Goal: Task Accomplishment & Management: Use online tool/utility

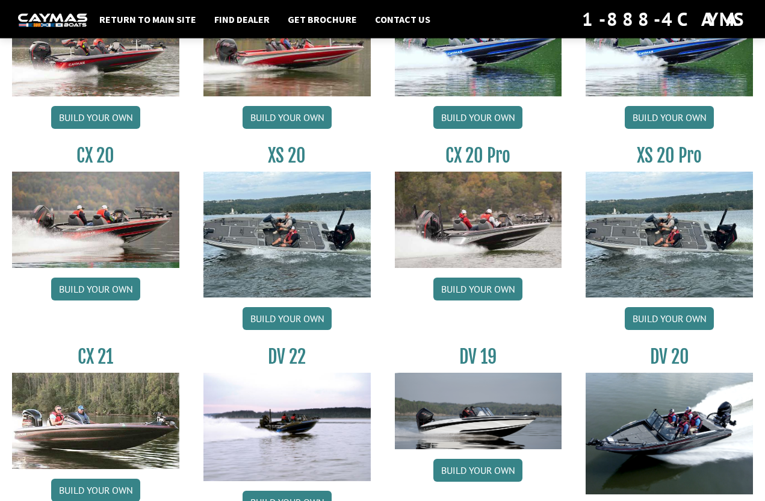
scroll to position [1098, 0]
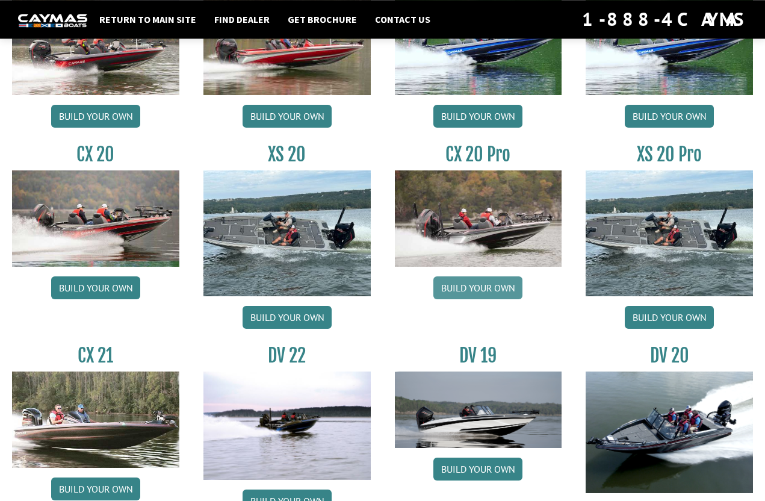
click at [485, 298] on link "Build your own" at bounding box center [477, 287] width 89 height 23
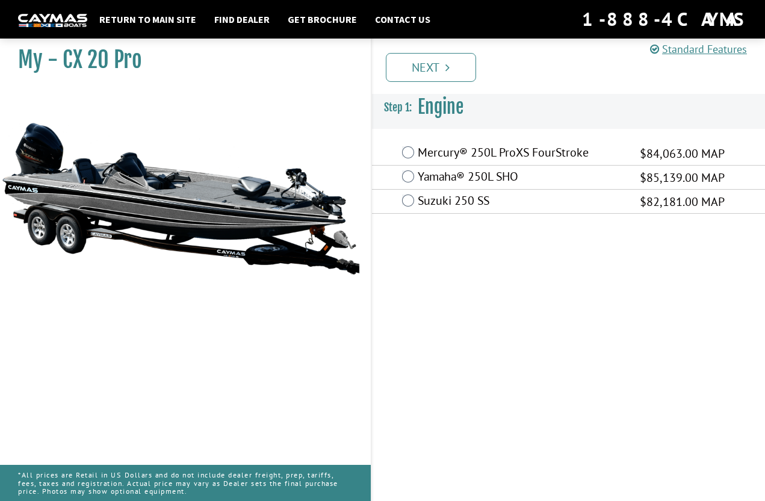
click at [501, 160] on label "Mercury® 250L ProXS FourStroke" at bounding box center [521, 153] width 207 height 17
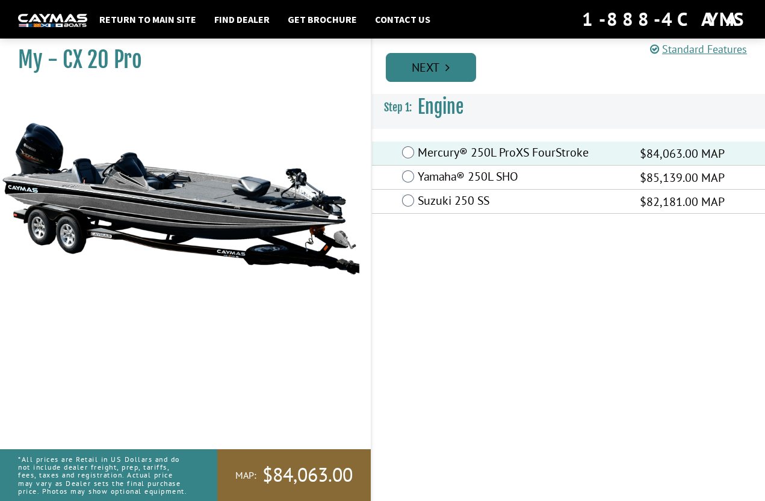
click at [448, 72] on icon "Pagination" at bounding box center [447, 67] width 4 height 12
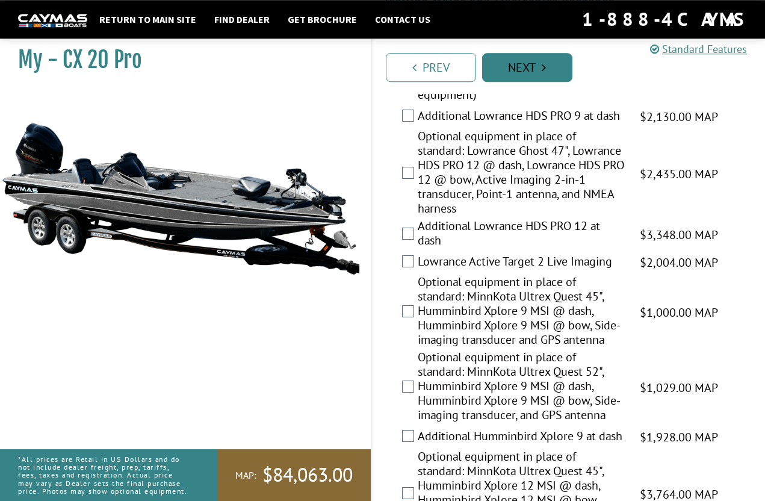
click at [536, 55] on link "Next" at bounding box center [527, 67] width 90 height 29
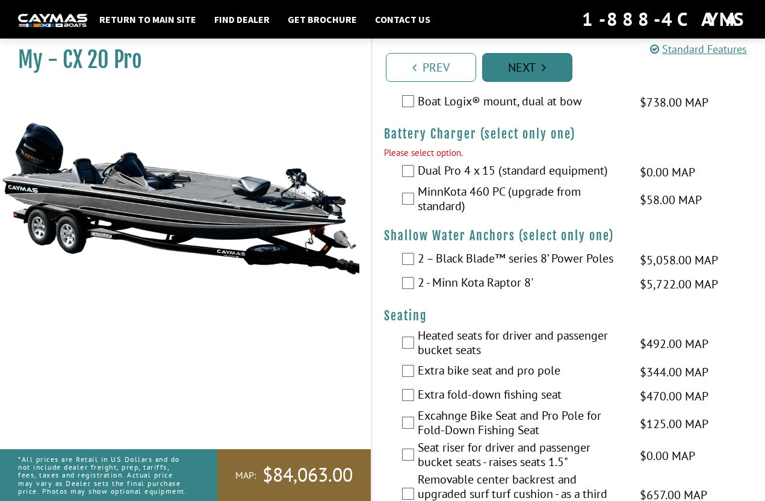
scroll to position [1234, 0]
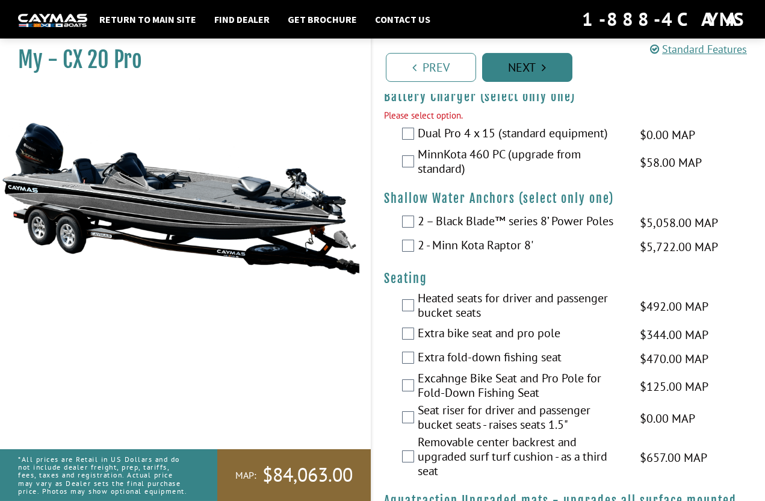
click at [559, 66] on link "Next" at bounding box center [527, 67] width 90 height 29
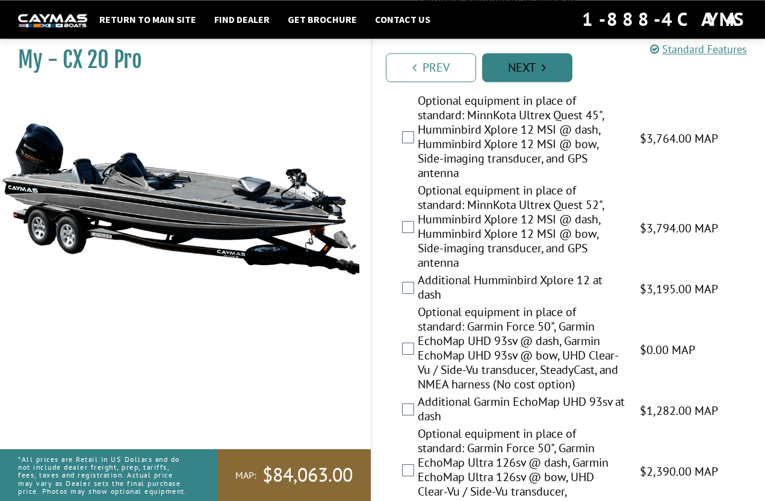
scroll to position [626, 0]
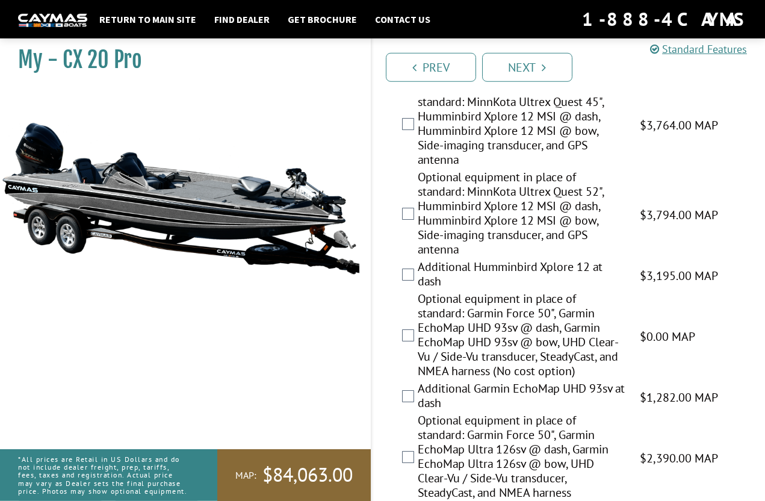
click at [681, 224] on span "$3,794.00 MAP" at bounding box center [679, 215] width 78 height 18
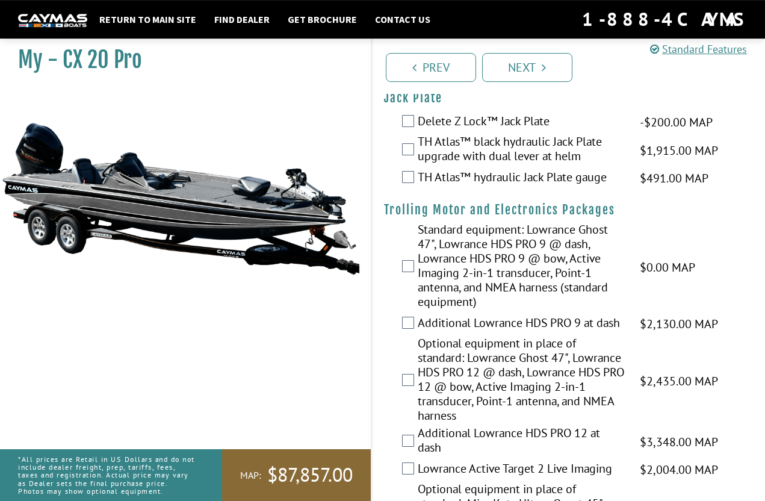
scroll to position [43, 0]
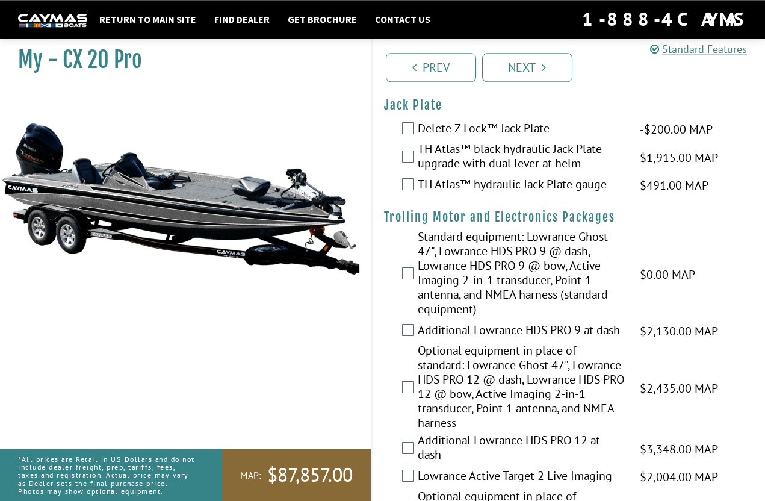
click at [698, 158] on span "$1,915.00 MAP" at bounding box center [679, 158] width 78 height 18
click at [667, 152] on span "$1,915.00 MAP" at bounding box center [679, 158] width 78 height 18
click at [554, 159] on label "TH Atlas™ black hydraulic Jack Plate upgrade with dual lever at helm" at bounding box center [521, 157] width 207 height 32
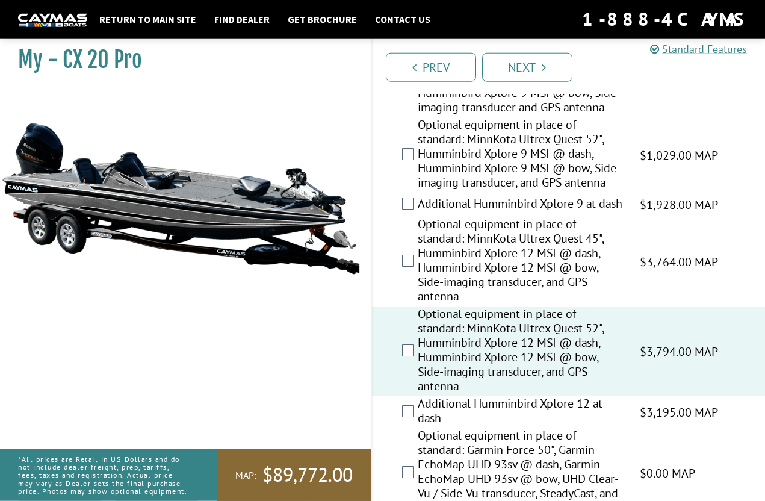
scroll to position [514, 0]
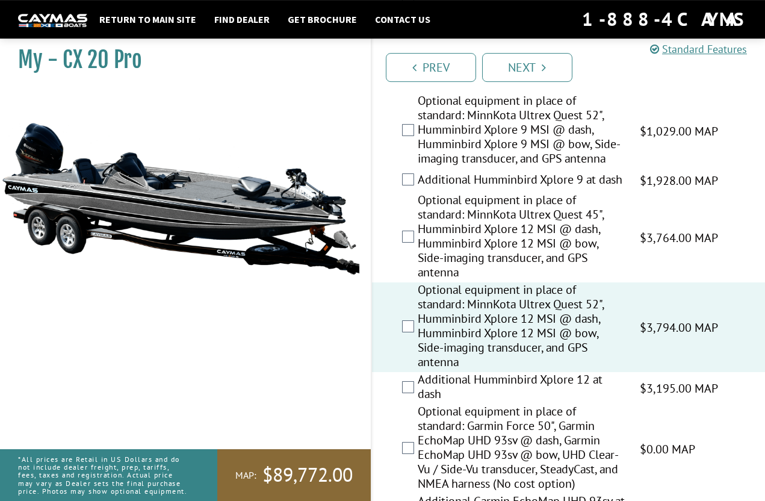
click at [687, 190] on span "$1,928.00 MAP" at bounding box center [679, 180] width 78 height 18
click at [682, 193] on div "Additional Humminbird Xplore 9 at dash $1,928.00 MAP $2,276.00 MSRP" at bounding box center [568, 180] width 393 height 24
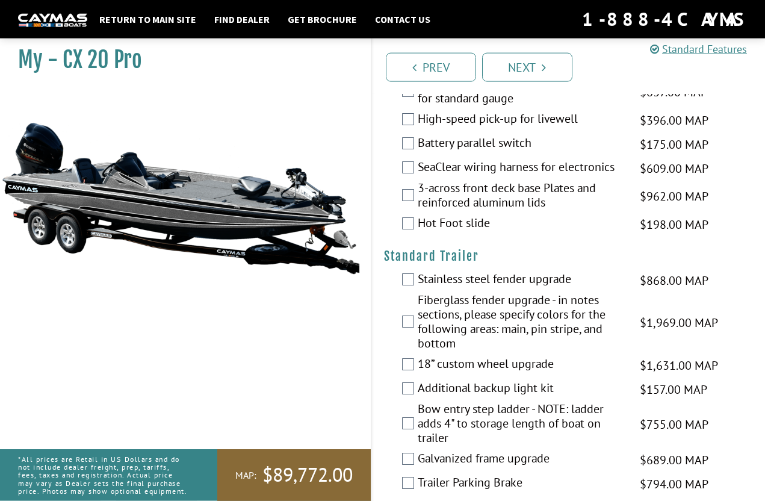
scroll to position [2346, 0]
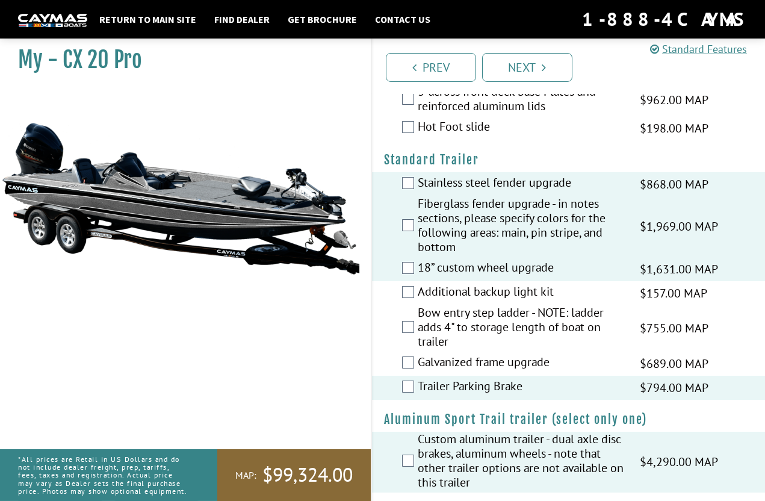
click at [398, 336] on div "Bow entry step ladder - NOTE: ladder adds 4" to storage length of boat on trail…" at bounding box center [568, 328] width 393 height 46
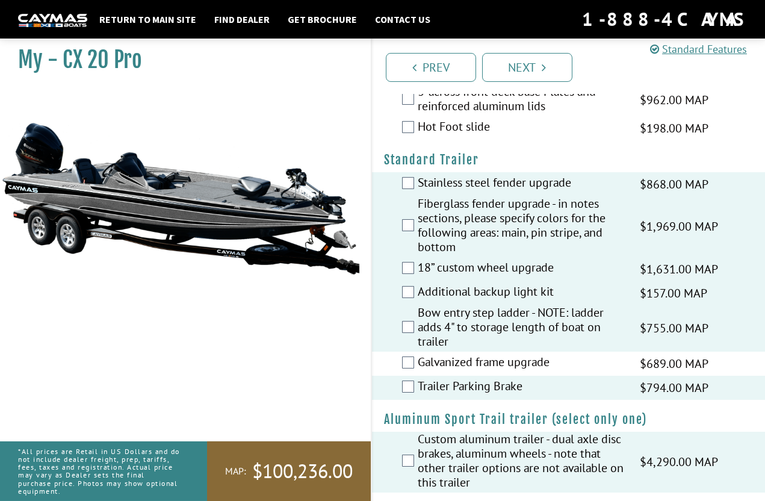
click at [402, 375] on div "Galvanized frame upgrade $689.00 MAP $813.00 MSRP" at bounding box center [568, 363] width 393 height 24
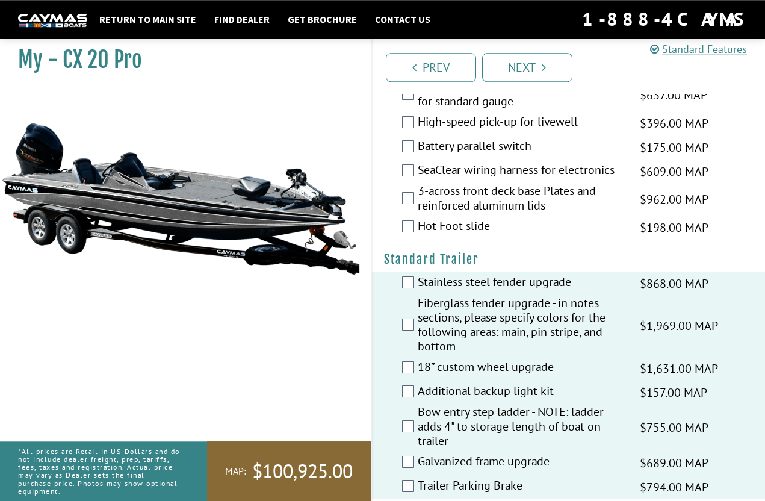
scroll to position [2245, 0]
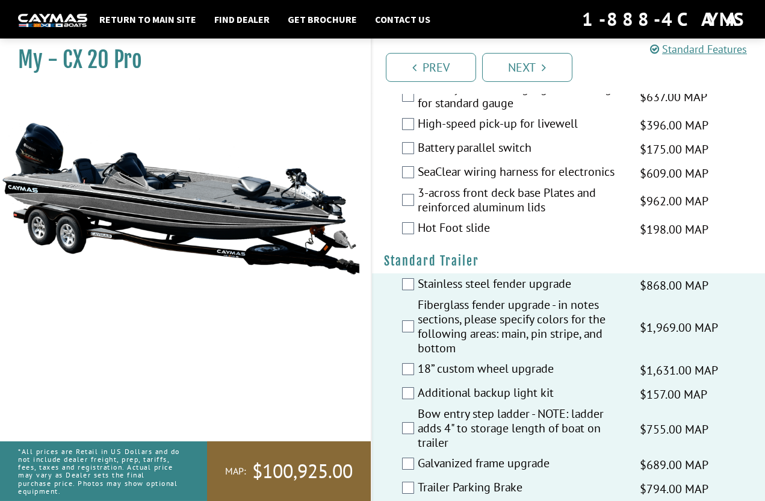
click at [414, 241] on div "Hot Foot slide $198.00 MAP $234.00 MSRP" at bounding box center [568, 229] width 393 height 24
click at [420, 238] on label "Hot Foot slide" at bounding box center [521, 228] width 207 height 17
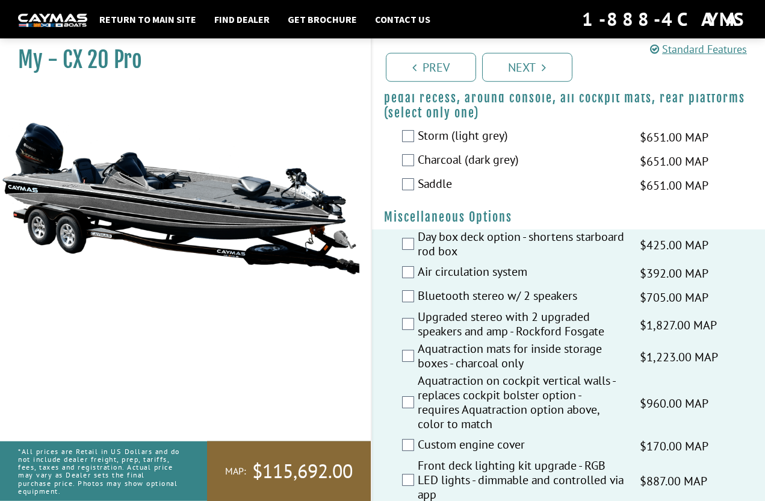
scroll to position [1600, 0]
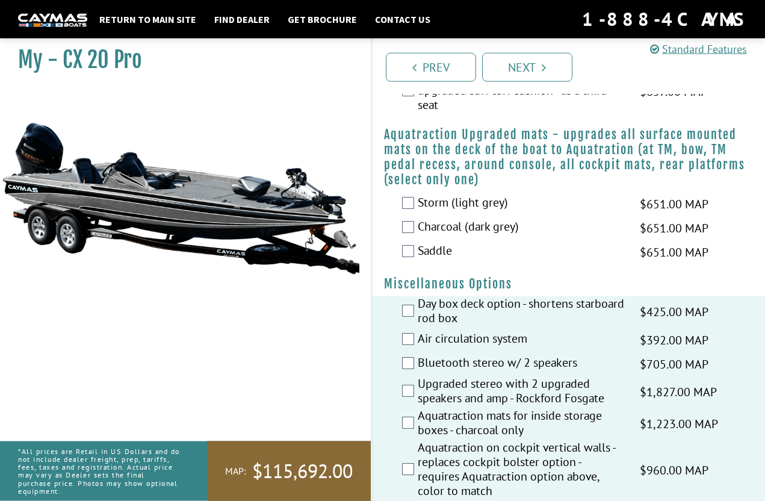
click at [398, 263] on div "Saddle $651.00 MAP $769.00 MSRP" at bounding box center [568, 252] width 393 height 24
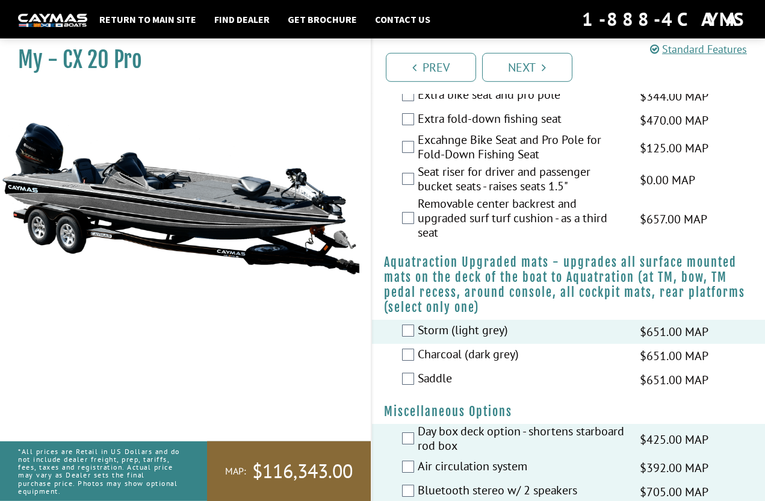
scroll to position [1473, 0]
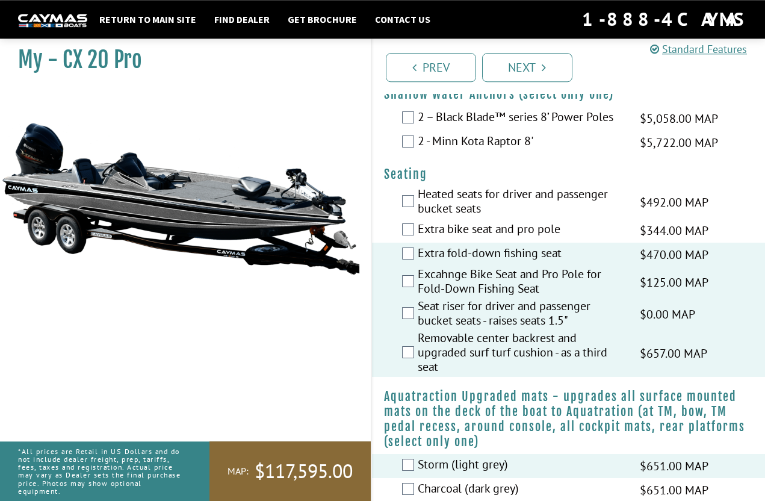
click at [404, 233] on div "Extra bike seat and pro pole $344.00 MAP $406.00 MSRP" at bounding box center [568, 230] width 393 height 24
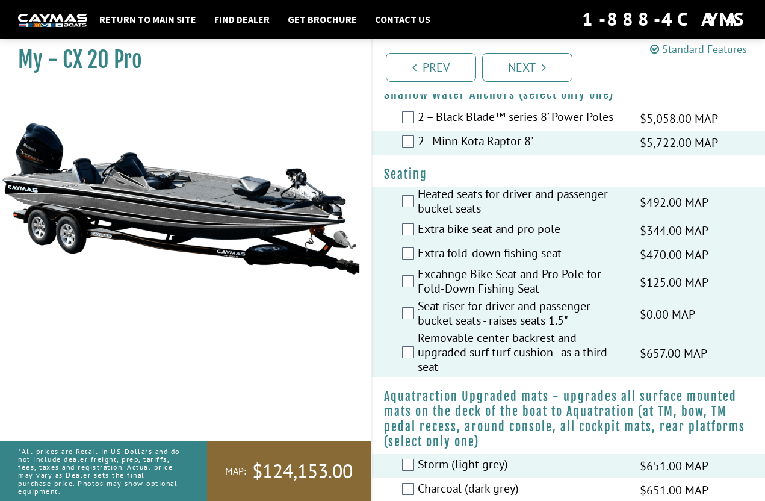
click at [398, 119] on div "2 – Black Blade™ series 8’ Power Poles $5,058.00 MAP $5,972.00 MSRP" at bounding box center [568, 118] width 393 height 24
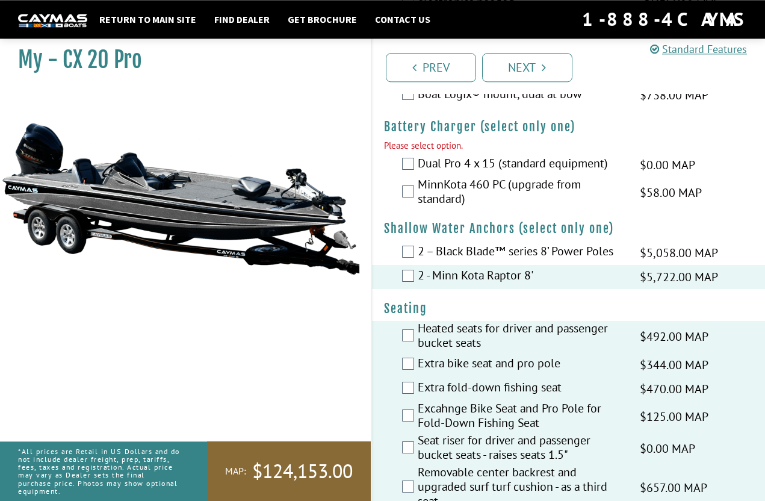
scroll to position [1204, 0]
click at [397, 203] on div "MinnKota 460 PC (upgrade from standard) $58.00 MAP $69.00 MSRP" at bounding box center [568, 193] width 393 height 32
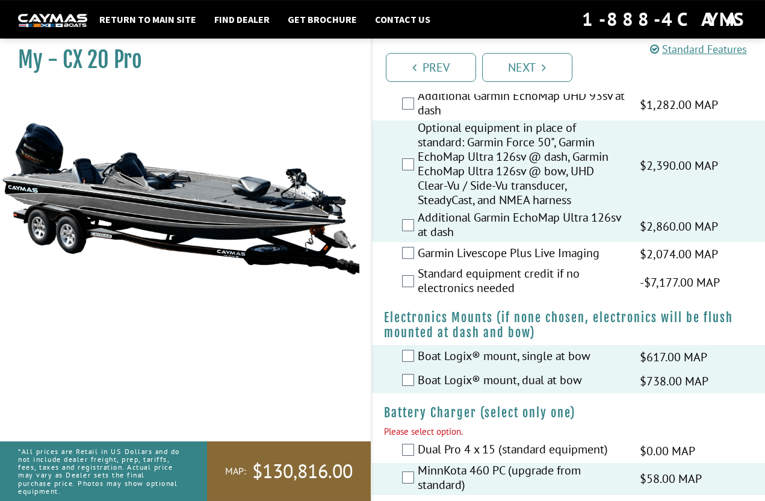
scroll to position [919, 0]
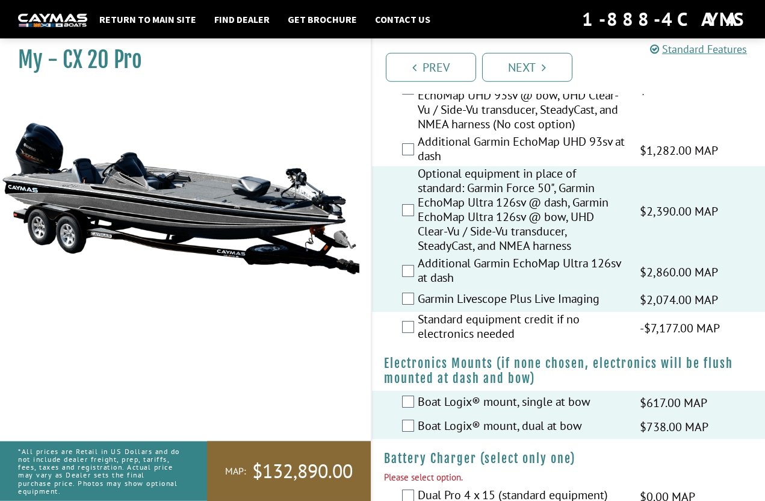
click at [421, 166] on label "Additional Garmin EchoMap UHD 93sv at dash" at bounding box center [521, 150] width 207 height 32
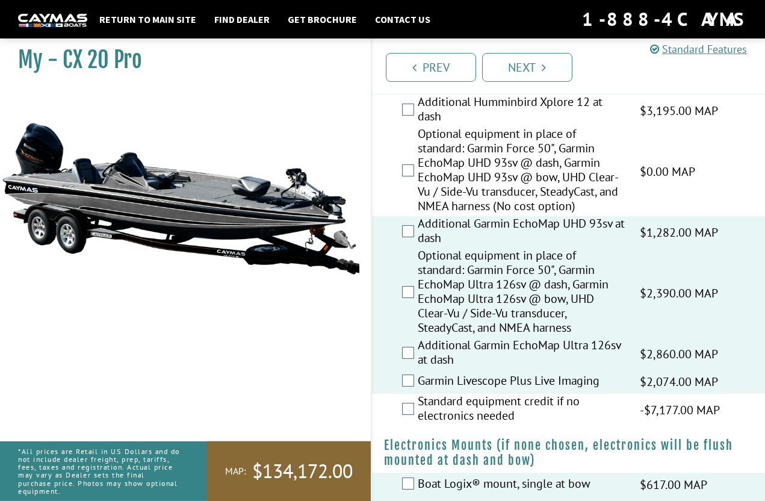
scroll to position [791, 0]
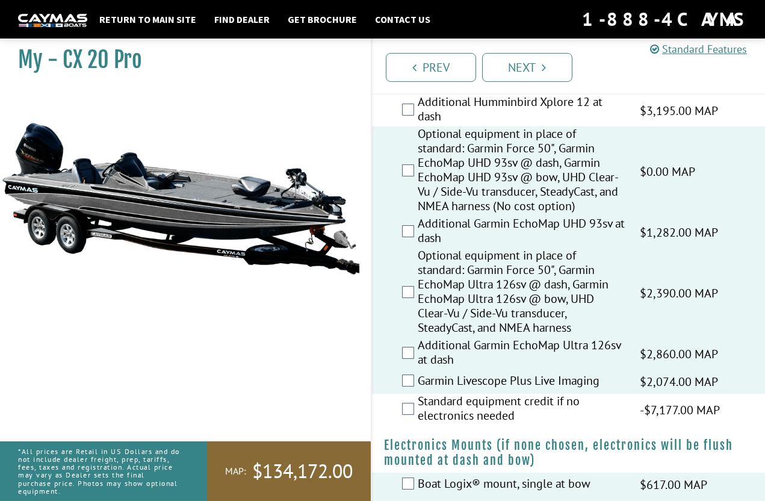
click at [395, 114] on div "Additional Humminbird Xplore 12 at dash $3,195.00 MAP $3,772.00 MSRP" at bounding box center [568, 110] width 393 height 32
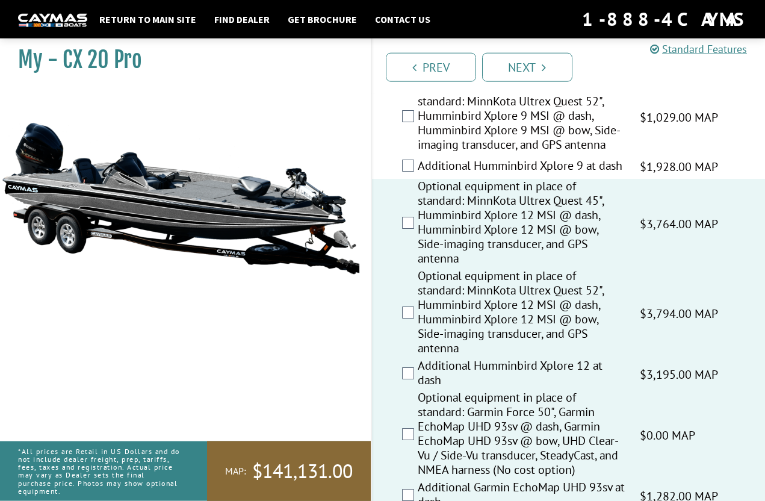
scroll to position [514, 0]
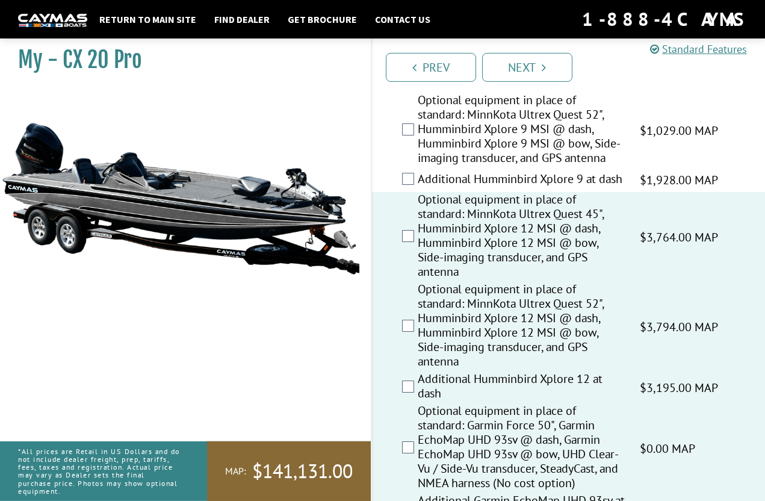
click at [414, 176] on div "Additional Humminbird Xplore 9 at dash $1,928.00 MAP $2,276.00 MSRP" at bounding box center [568, 180] width 393 height 24
click at [419, 182] on label "Additional Humminbird Xplore 9 at dash" at bounding box center [521, 179] width 207 height 17
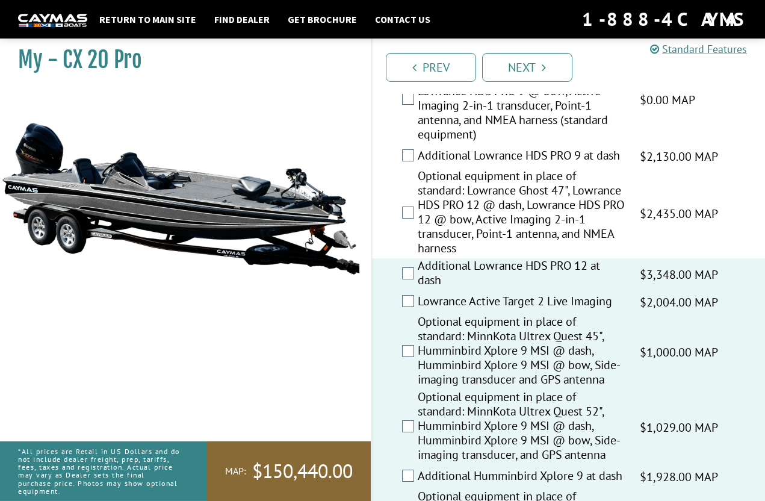
scroll to position [217, 0]
click at [407, 201] on div "Optional equipment in place of standard: Lowrance Ghost 47", Lowrance HDS PRO 1…" at bounding box center [568, 214] width 393 height 90
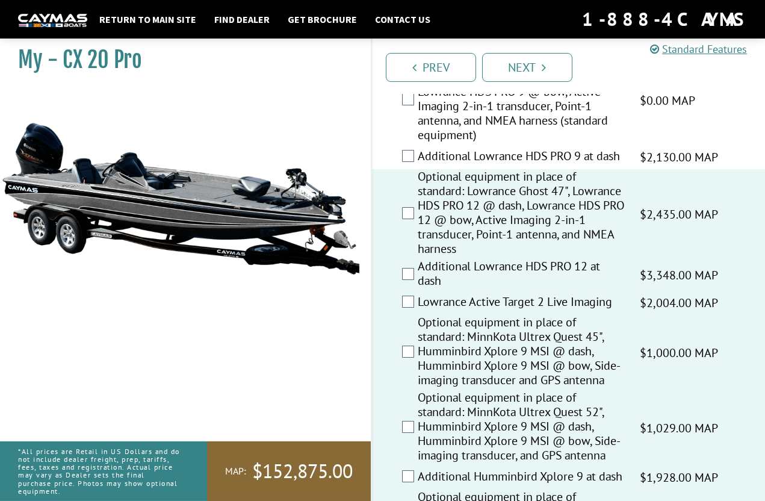
click at [408, 144] on div "Standard equipment: Lowrance Ghost 47", Lowrance HDS PRO 9 @ dash, Lowrance HDS…" at bounding box center [568, 100] width 393 height 90
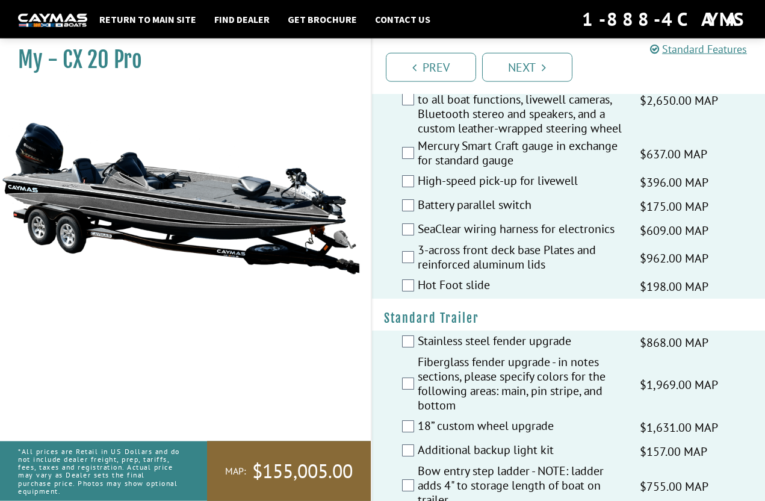
scroll to position [2292, 0]
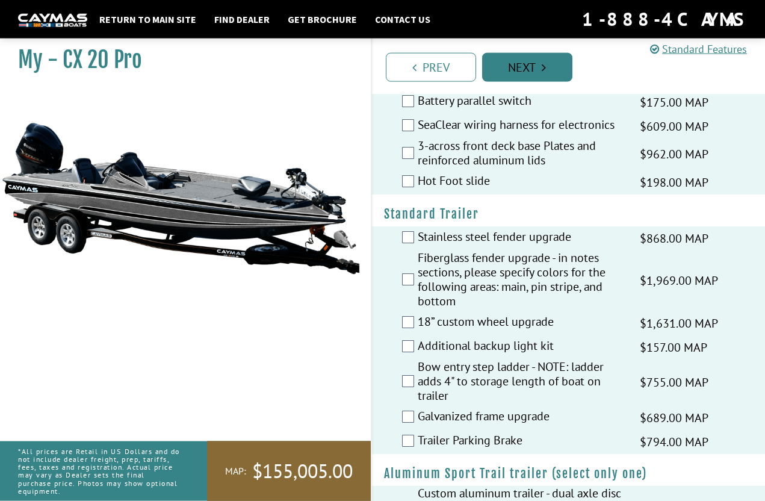
click at [550, 64] on link "Next" at bounding box center [527, 67] width 90 height 29
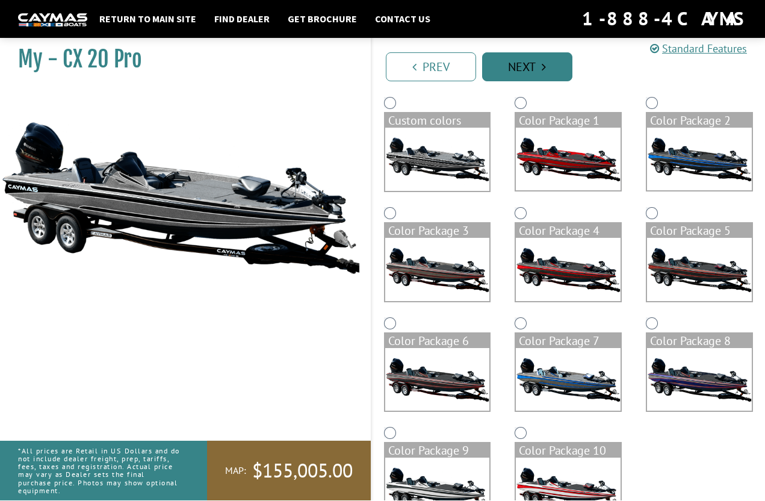
scroll to position [100, 0]
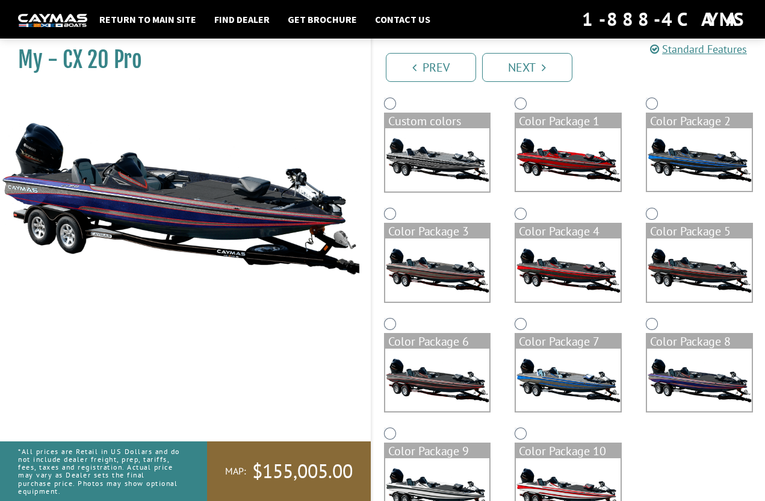
click at [736, 179] on img at bounding box center [699, 159] width 105 height 63
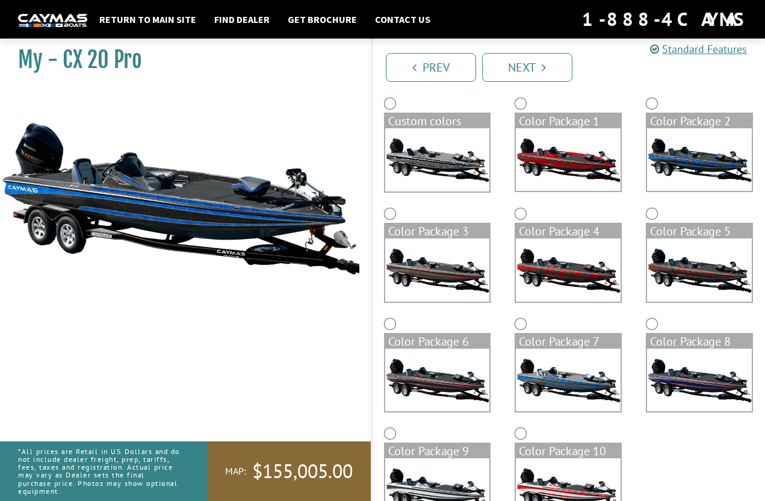
click at [610, 357] on img at bounding box center [568, 379] width 105 height 63
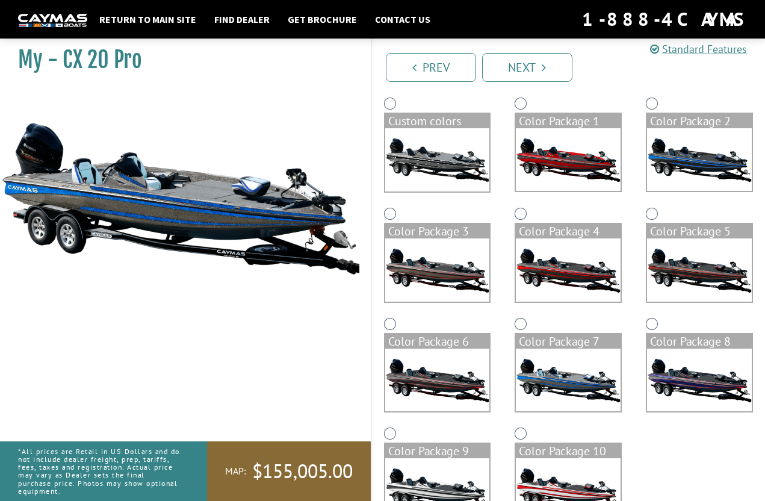
click at [600, 276] on img at bounding box center [568, 269] width 105 height 63
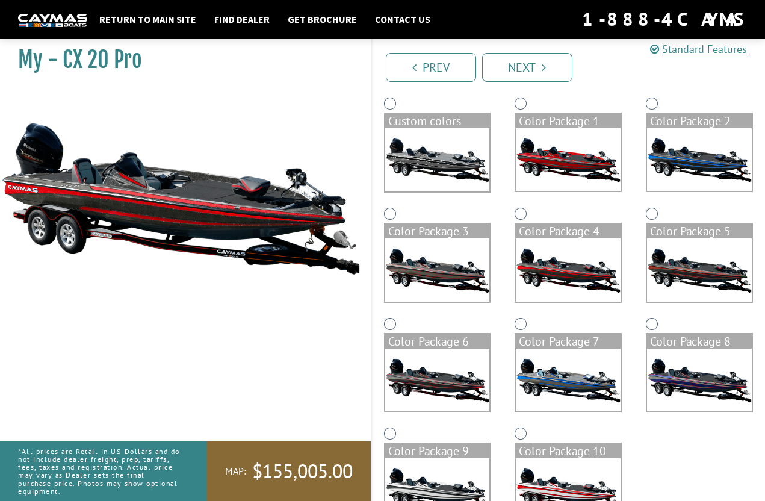
click at [475, 170] on img at bounding box center [437, 159] width 105 height 63
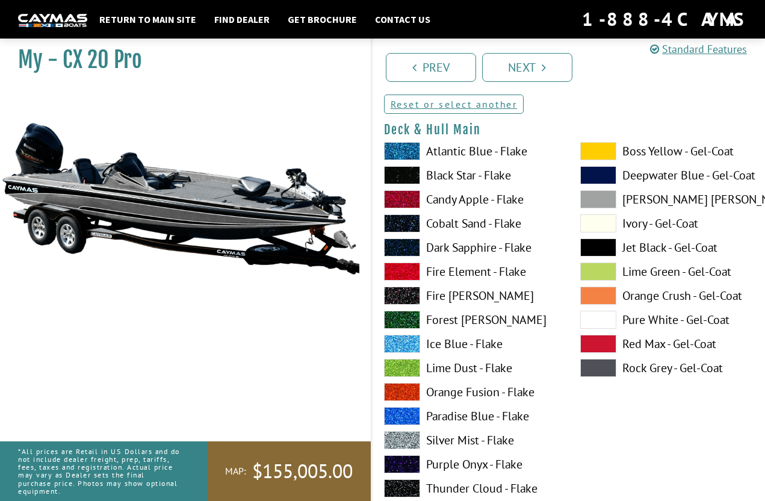
click at [606, 159] on span at bounding box center [598, 151] width 36 height 18
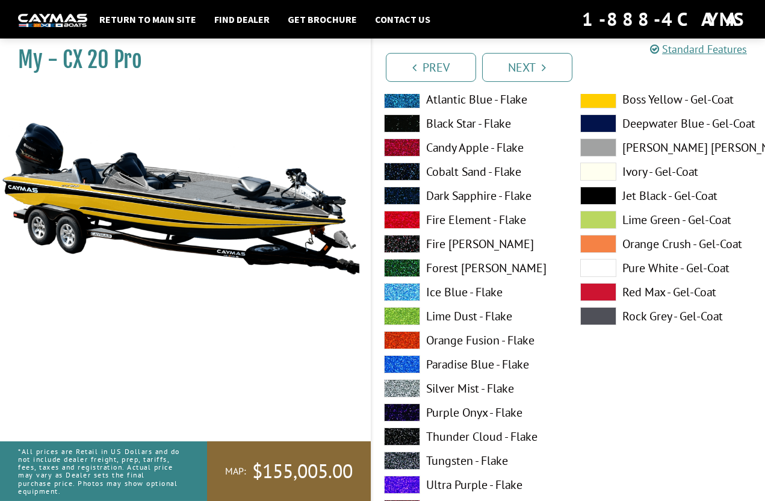
click at [392, 489] on span at bounding box center [402, 484] width 36 height 18
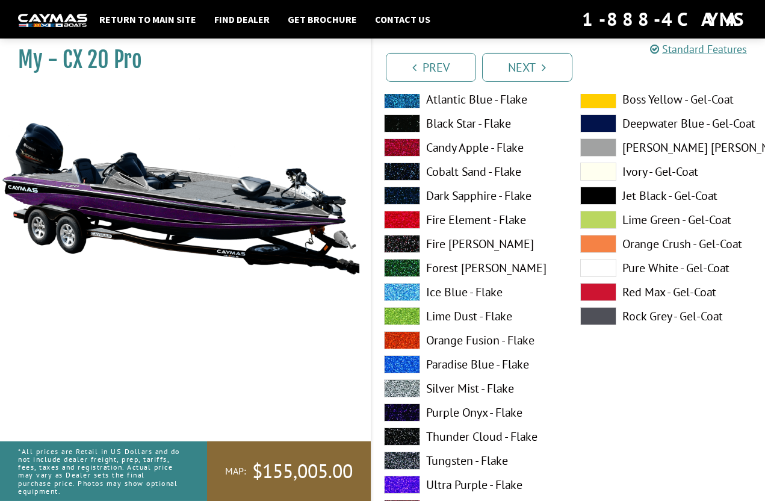
scroll to position [152, 0]
click at [416, 100] on span at bounding box center [402, 99] width 36 height 18
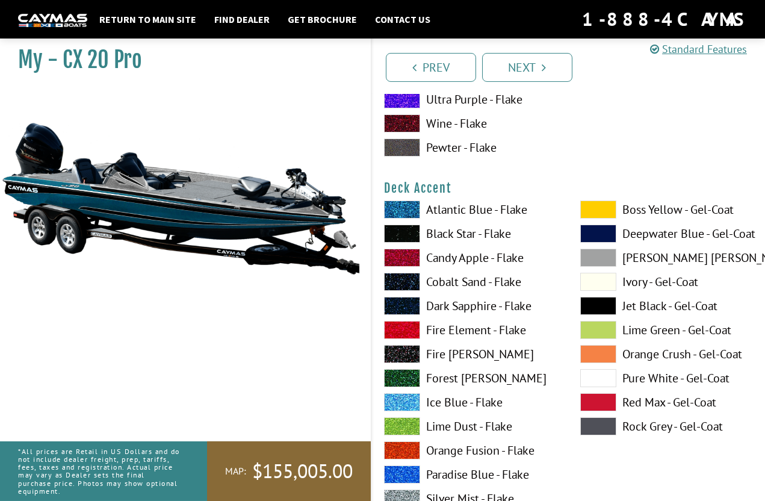
click at [411, 215] on span at bounding box center [402, 209] width 36 height 18
click at [408, 400] on span at bounding box center [402, 402] width 36 height 18
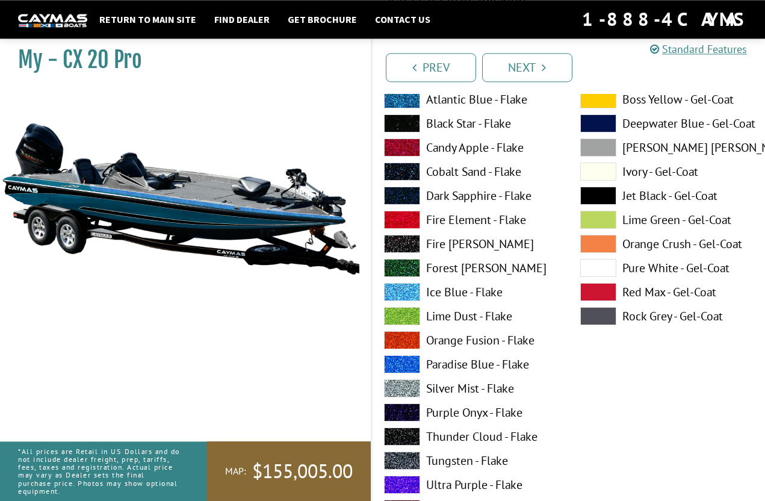
scroll to position [152, 0]
click at [707, 53] on link "Standard Features" at bounding box center [698, 49] width 97 height 14
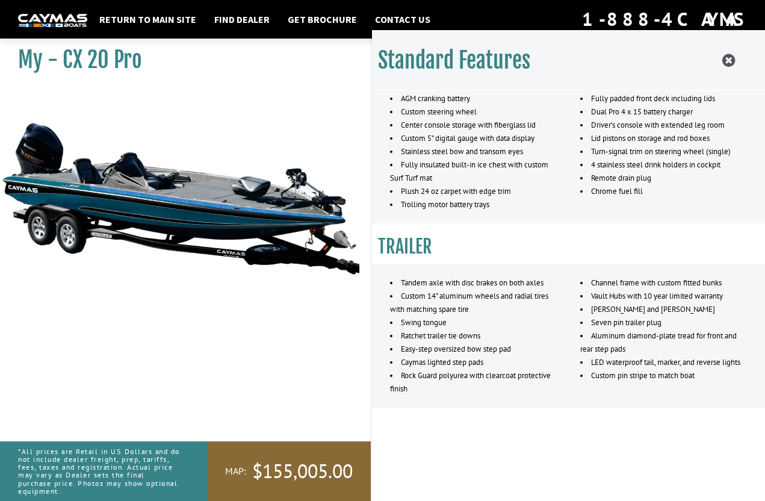
scroll to position [1077, 0]
